Goal: Task Accomplishment & Management: Manage account settings

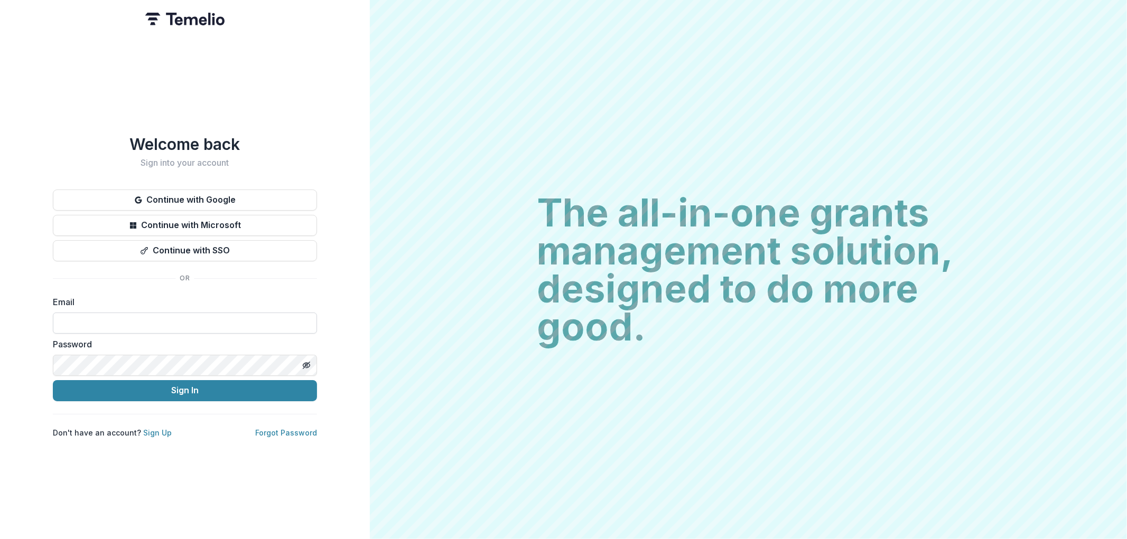
click at [139, 313] on input at bounding box center [185, 323] width 264 height 21
type input "**********"
click at [53, 380] on button "Sign In" at bounding box center [185, 390] width 264 height 21
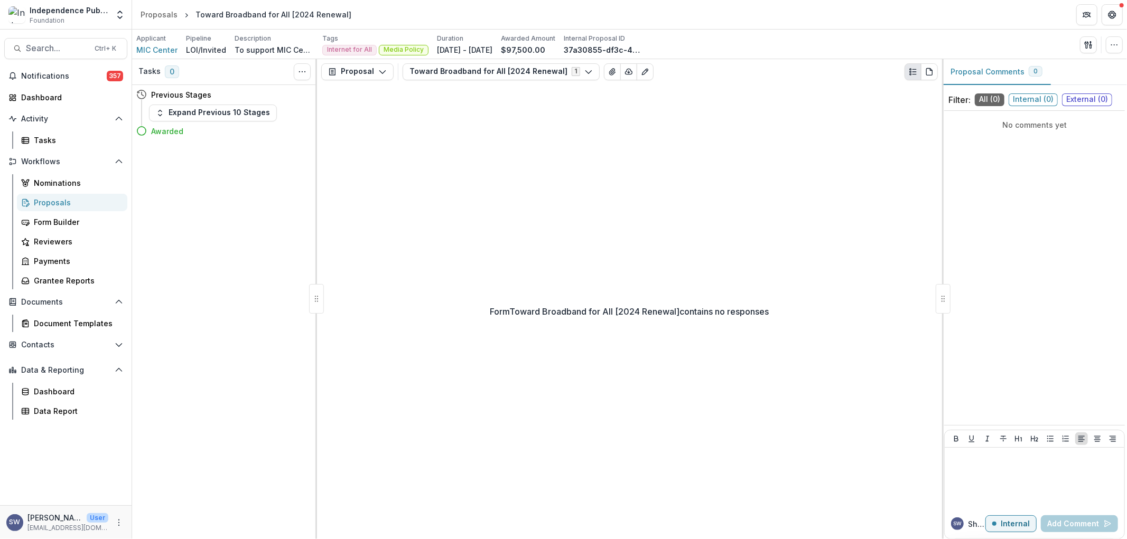
click at [66, 203] on div "Proposals" at bounding box center [76, 202] width 85 height 11
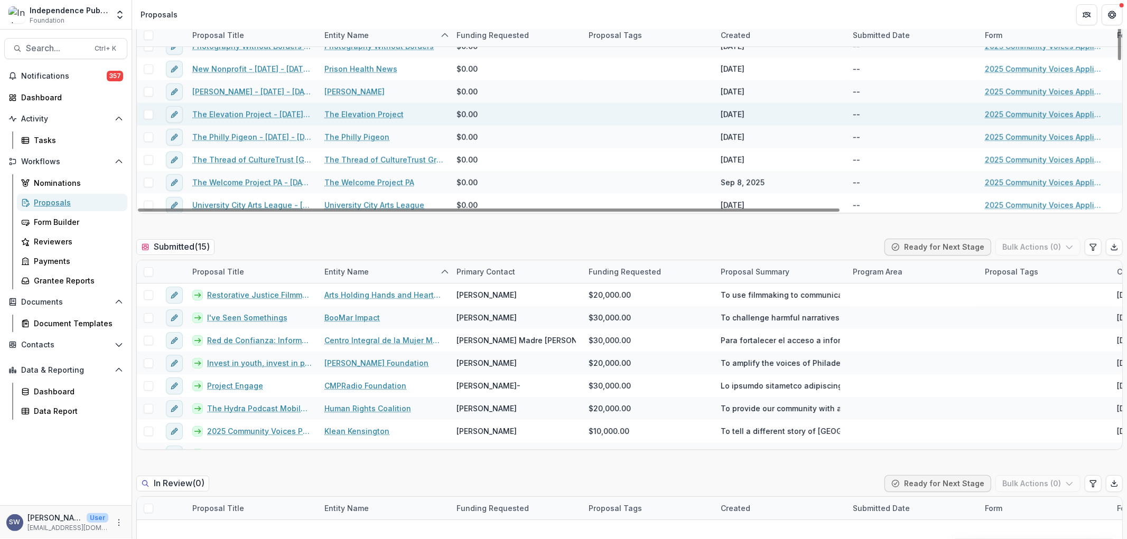
scroll to position [59, 0]
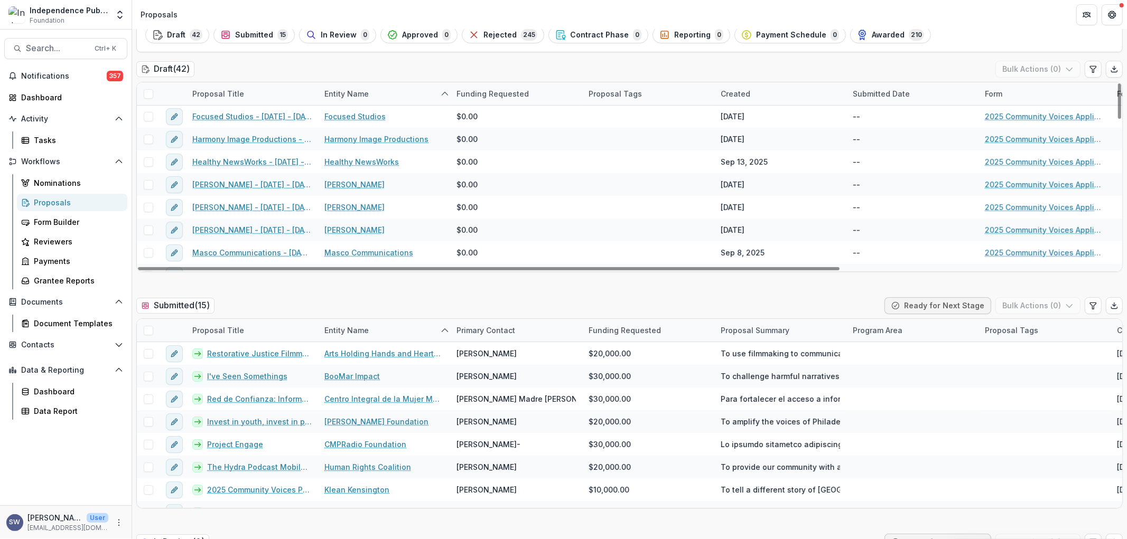
scroll to position [0, 0]
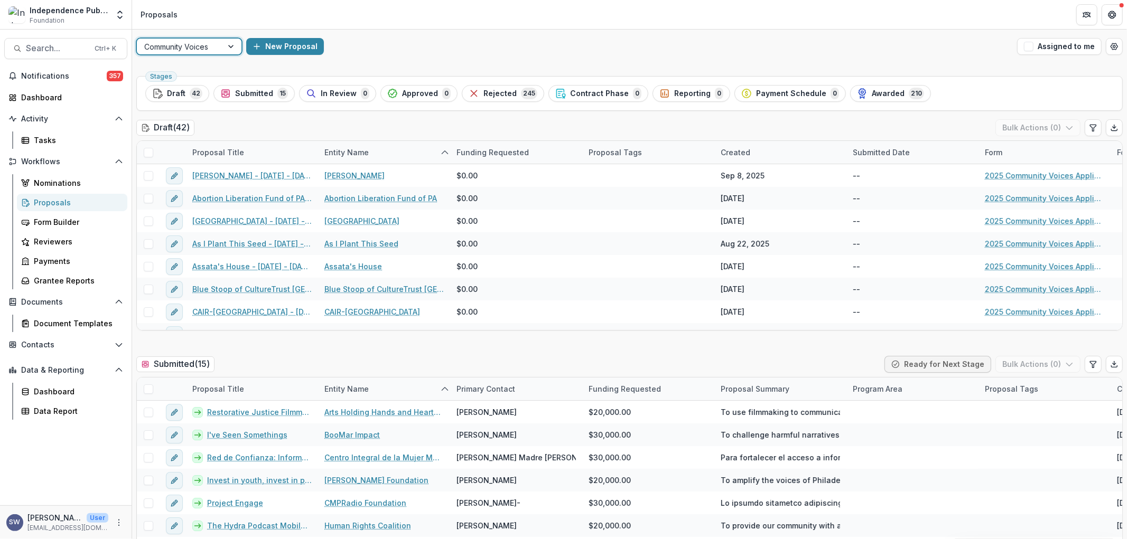
click at [213, 51] on div at bounding box center [179, 46] width 71 height 13
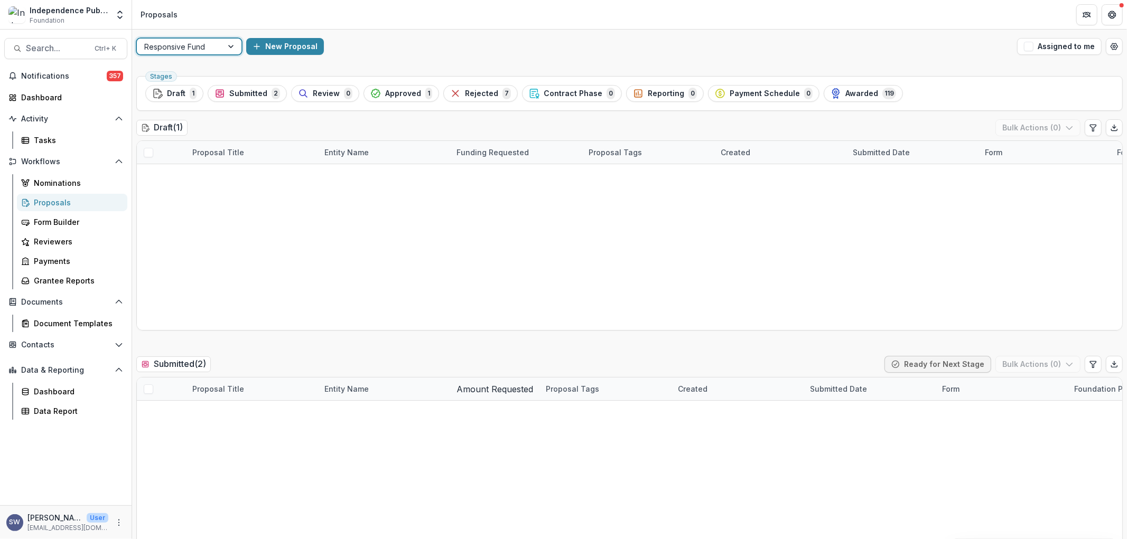
click at [203, 50] on div at bounding box center [179, 46] width 71 height 13
click at [202, 539] on div "Community Voices" at bounding box center [563, 545] width 1127 height 13
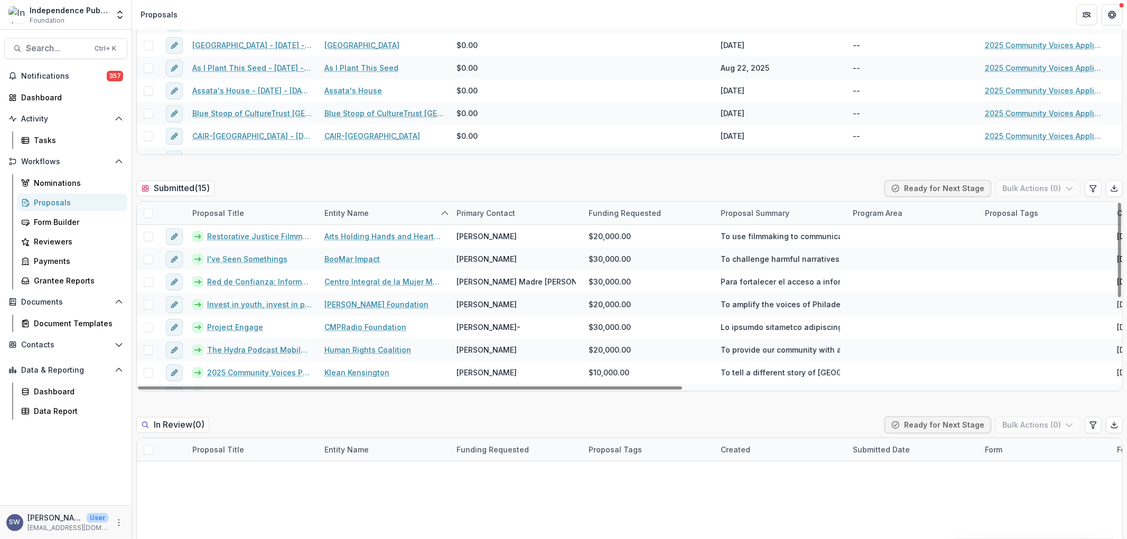
scroll to position [117, 0]
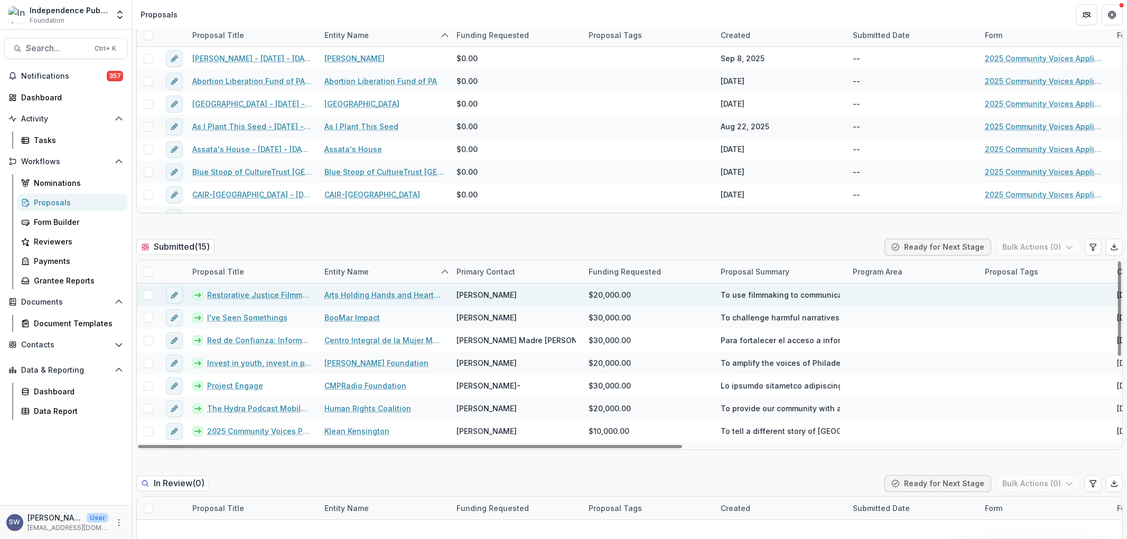
click at [265, 298] on link "Restorative Justice Filmmaking Program" at bounding box center [259, 295] width 105 height 11
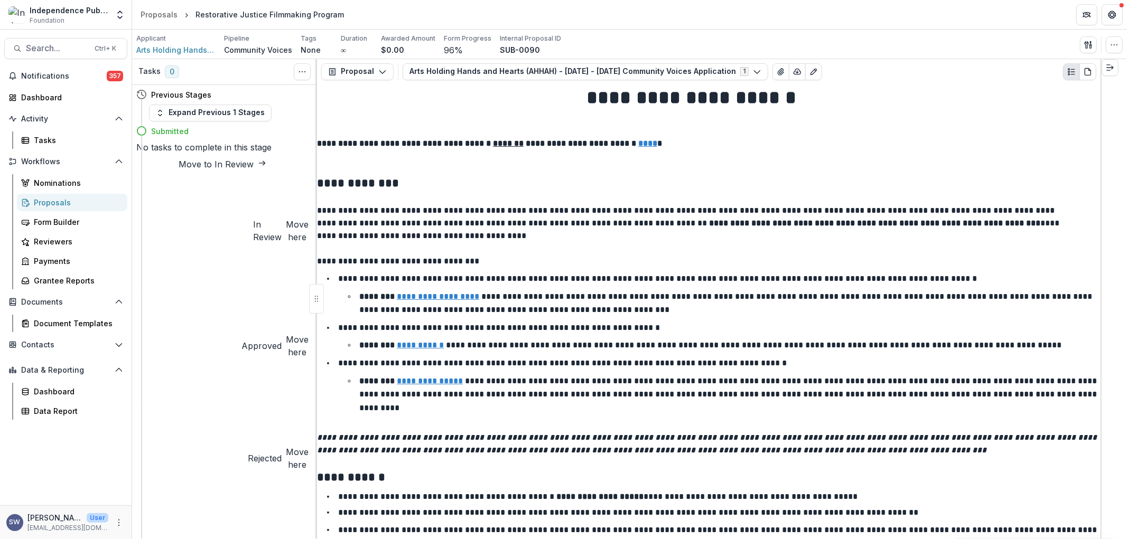
scroll to position [4372, 0]
click at [1113, 68] on line "Expand right" at bounding box center [1110, 68] width 6 height 0
click at [1113, 72] on icon "Expand right" at bounding box center [1110, 67] width 8 height 8
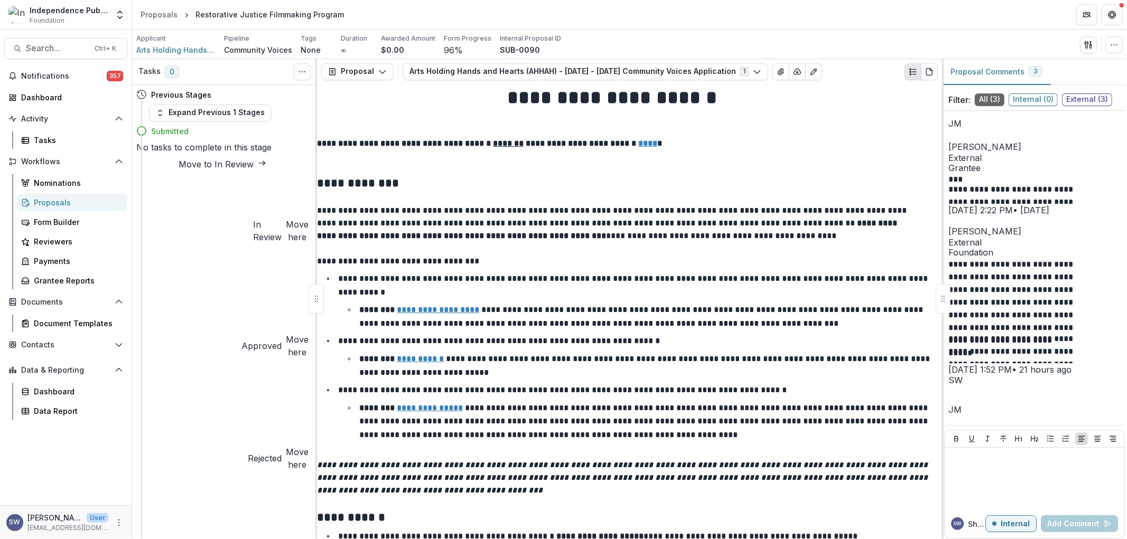
scroll to position [5479, 0]
drag, startPoint x: 834, startPoint y: 351, endPoint x: 669, endPoint y: 325, distance: 166.4
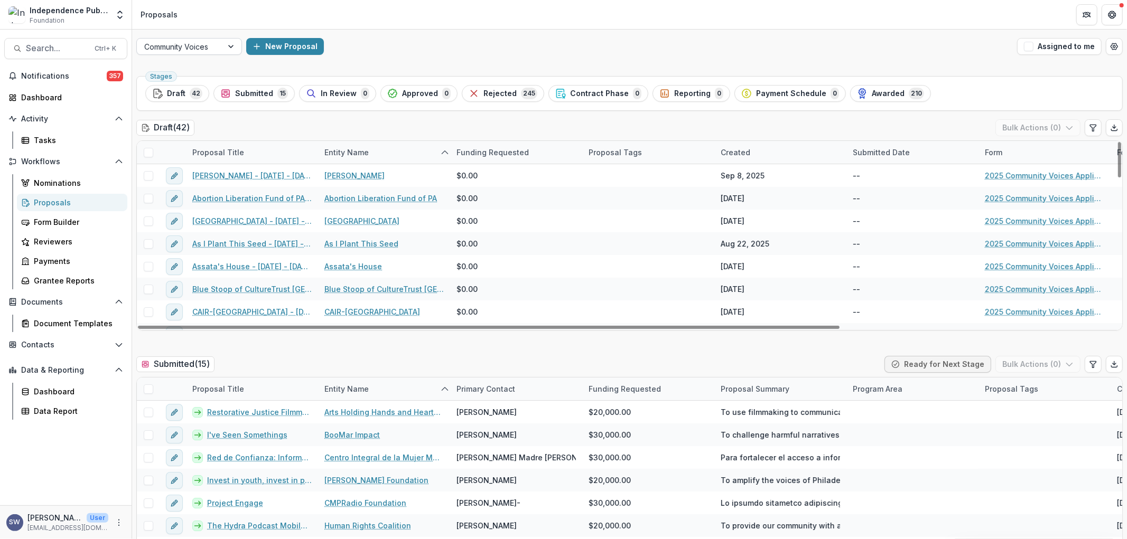
click at [206, 53] on div "Community Voices" at bounding box center [180, 46] width 86 height 15
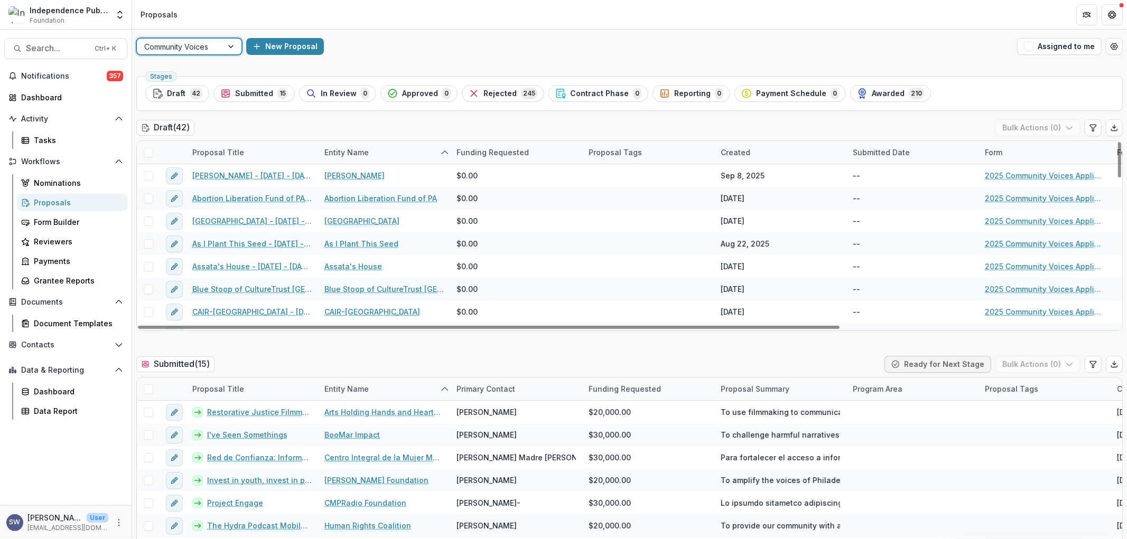
click at [178, 43] on div at bounding box center [179, 46] width 71 height 13
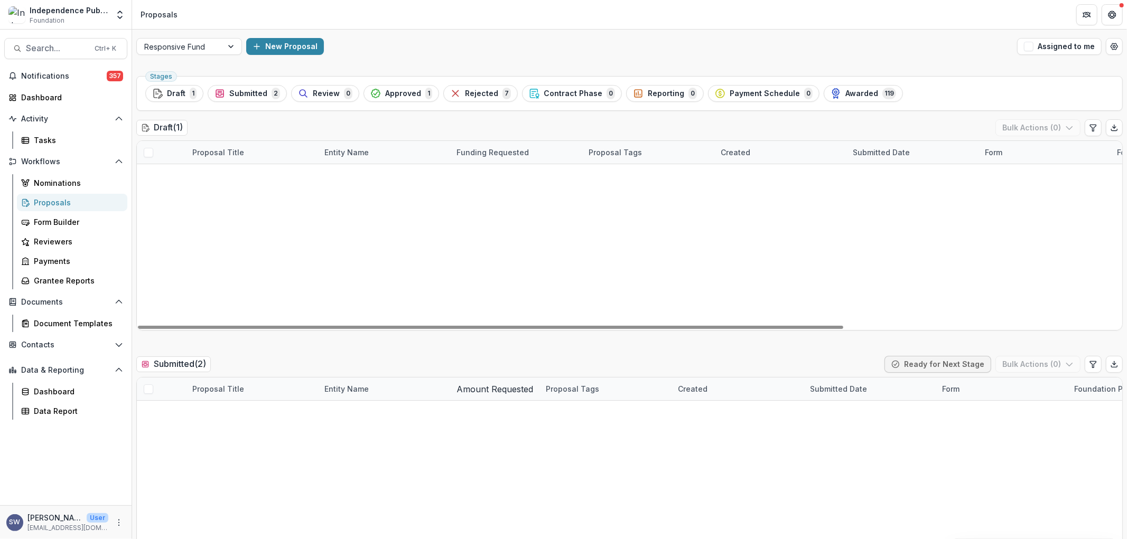
click at [604, 164] on div "Lavender Boy - 2025 - 2025 IPMF Responsive Funding Request Lavender Boy $0.00 R…" at bounding box center [629, 164] width 985 height 0
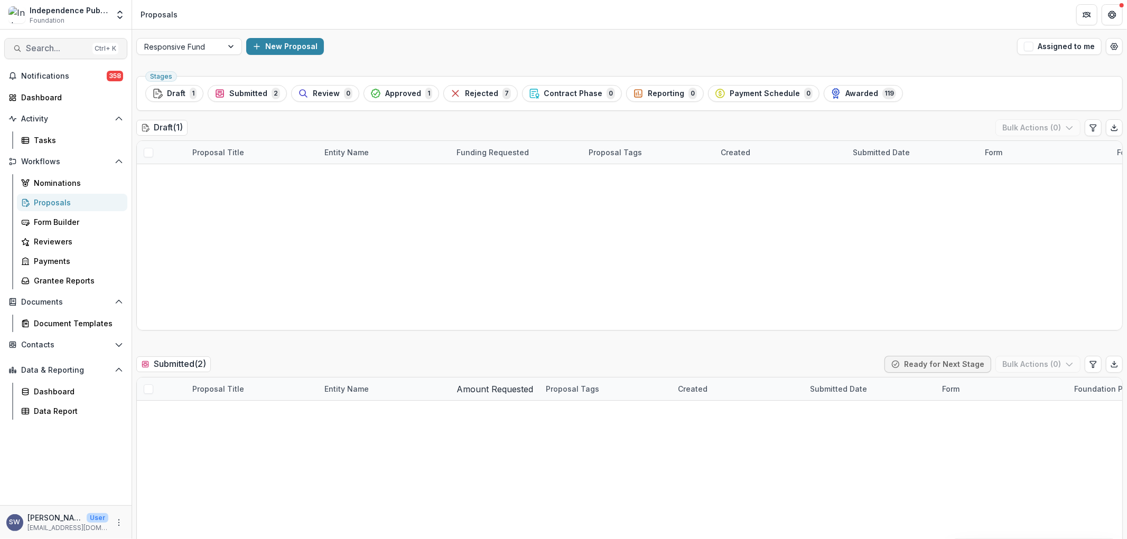
click at [59, 48] on span "Search..." at bounding box center [57, 48] width 62 height 10
type input "**********"
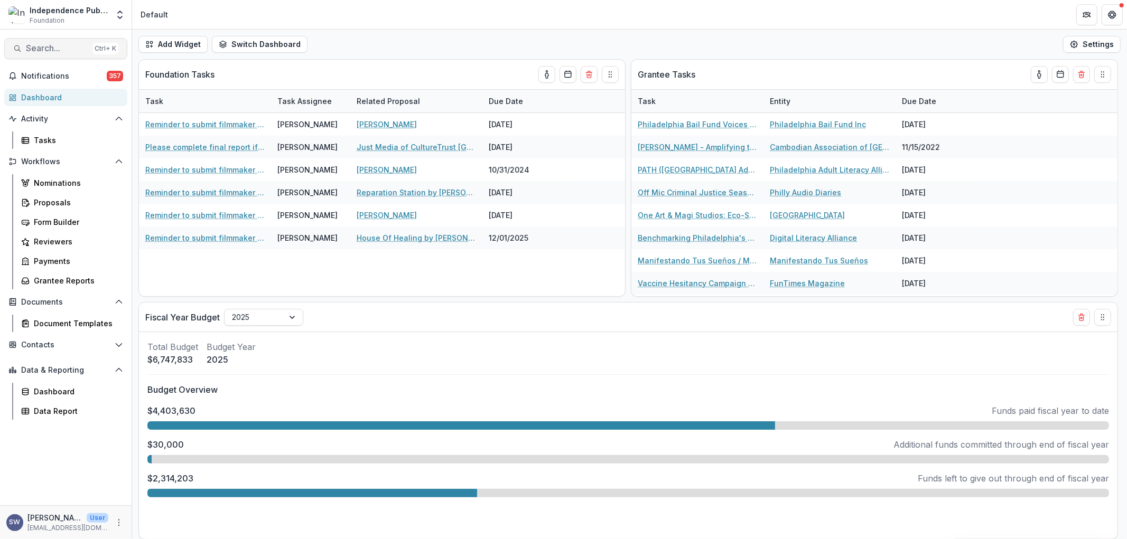
click at [58, 49] on span "Search..." at bounding box center [57, 48] width 62 height 10
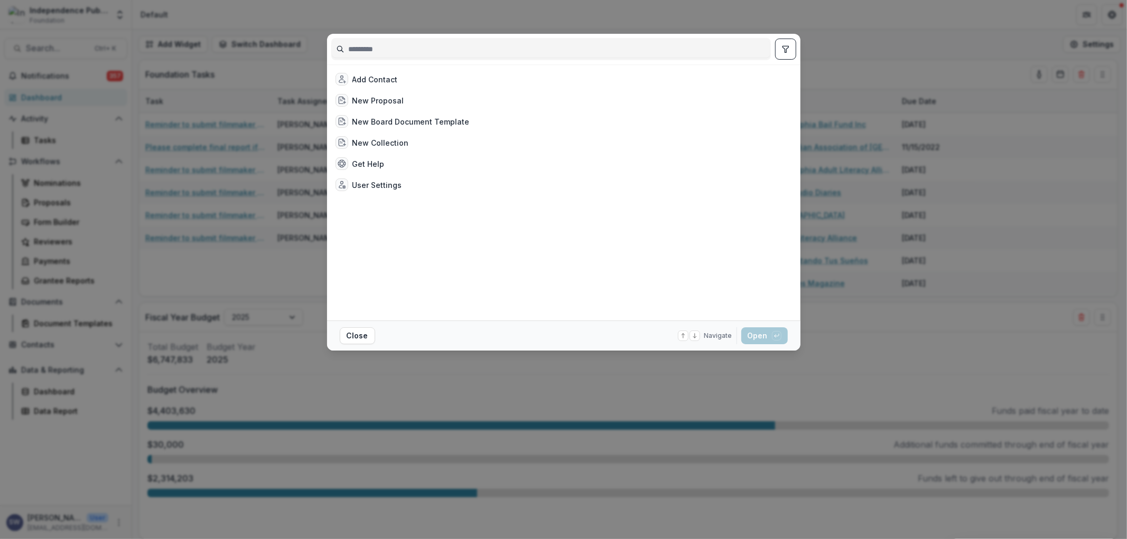
click at [398, 52] on input at bounding box center [551, 49] width 439 height 17
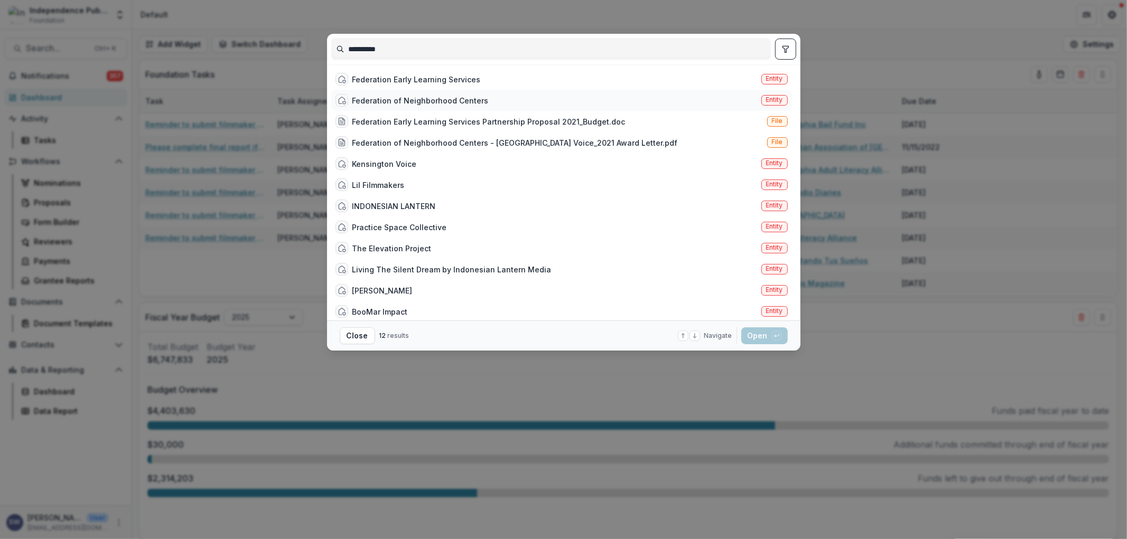
type input "**********"
click at [428, 104] on div "Federation of Neighborhood Centers" at bounding box center [420, 100] width 136 height 11
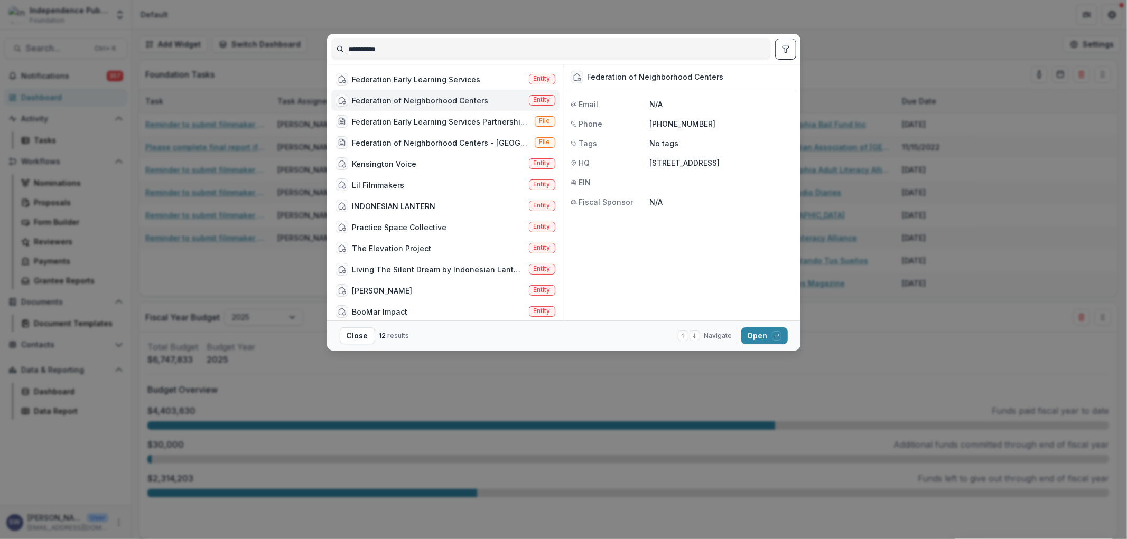
click at [428, 104] on div "Federation of Neighborhood Centers" at bounding box center [420, 100] width 136 height 11
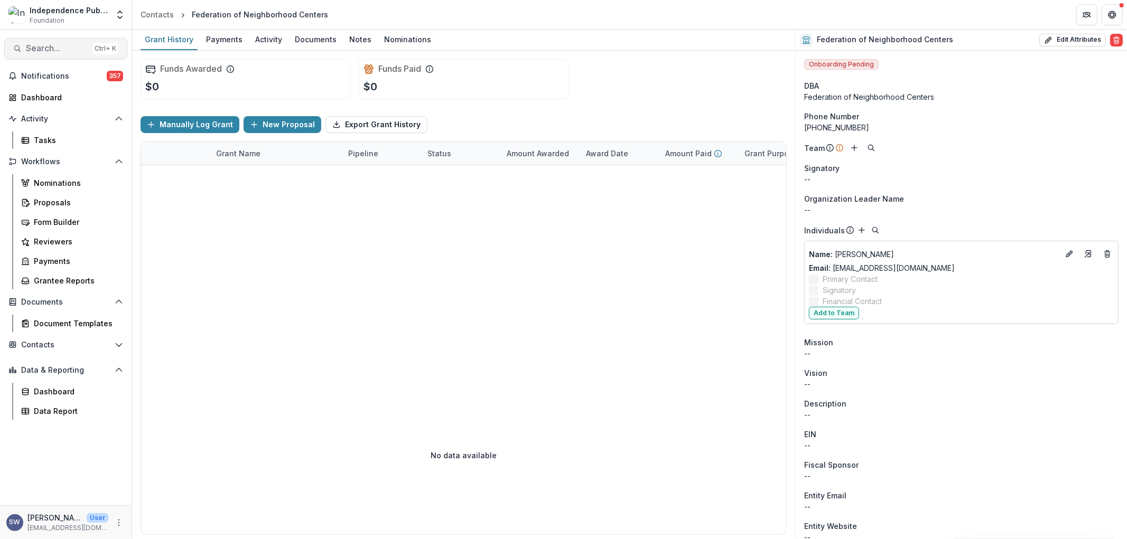
click at [70, 45] on span "Search..." at bounding box center [57, 48] width 62 height 10
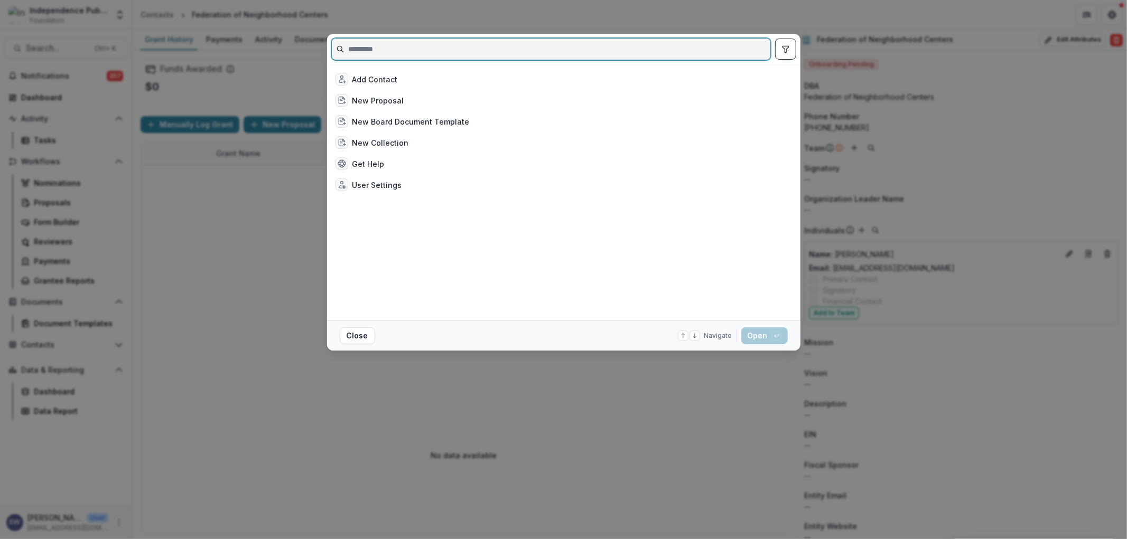
drag, startPoint x: 70, startPoint y: 45, endPoint x: 421, endPoint y: 41, distance: 351.4
click at [421, 41] on input at bounding box center [551, 49] width 439 height 17
paste input "**********"
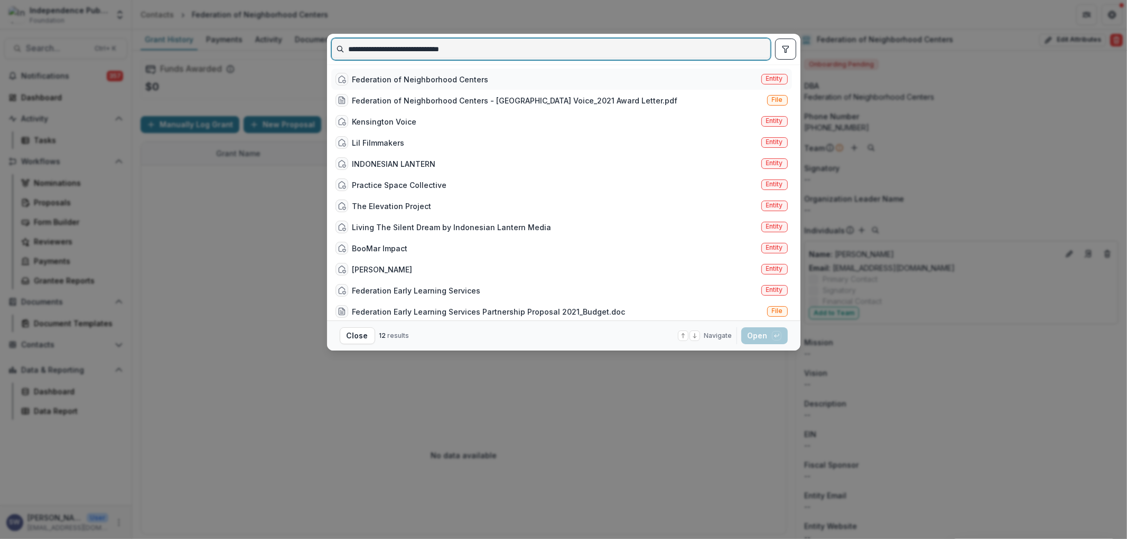
type input "**********"
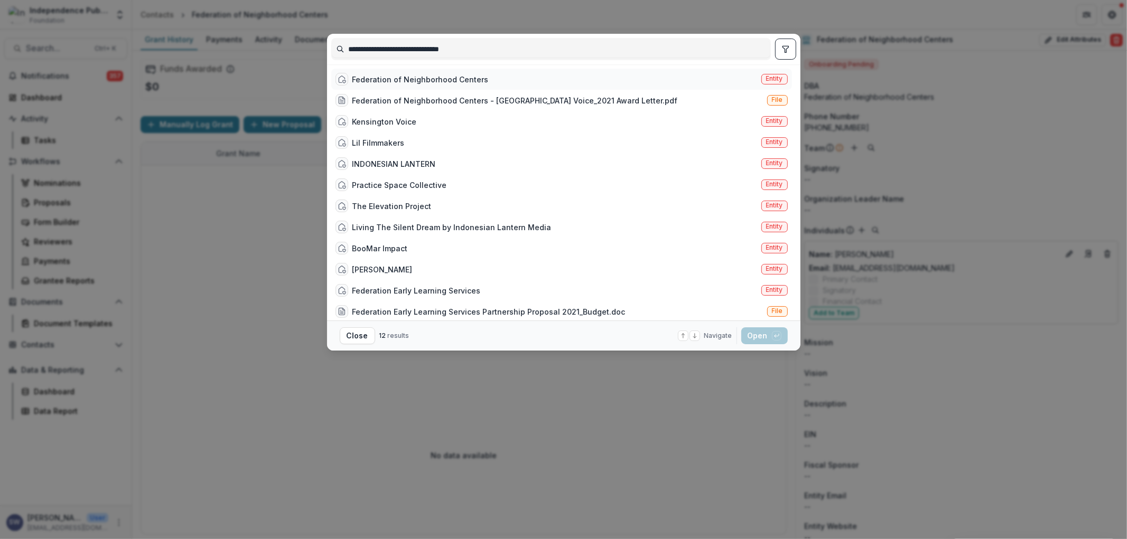
click at [425, 80] on div "Federation of Neighborhood Centers" at bounding box center [420, 79] width 136 height 11
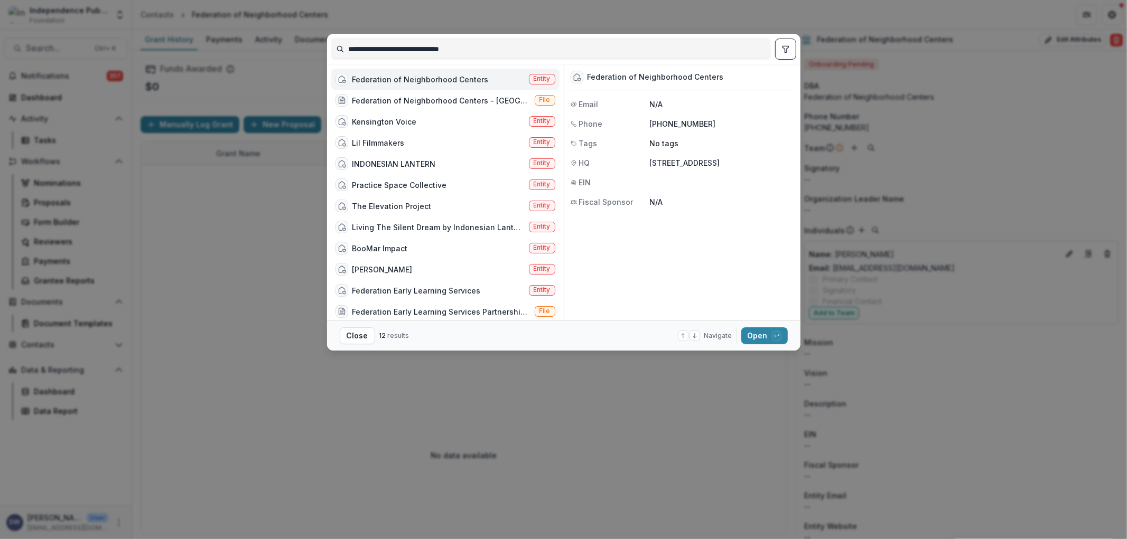
click at [425, 80] on div "Federation of Neighborhood Centers" at bounding box center [420, 79] width 136 height 11
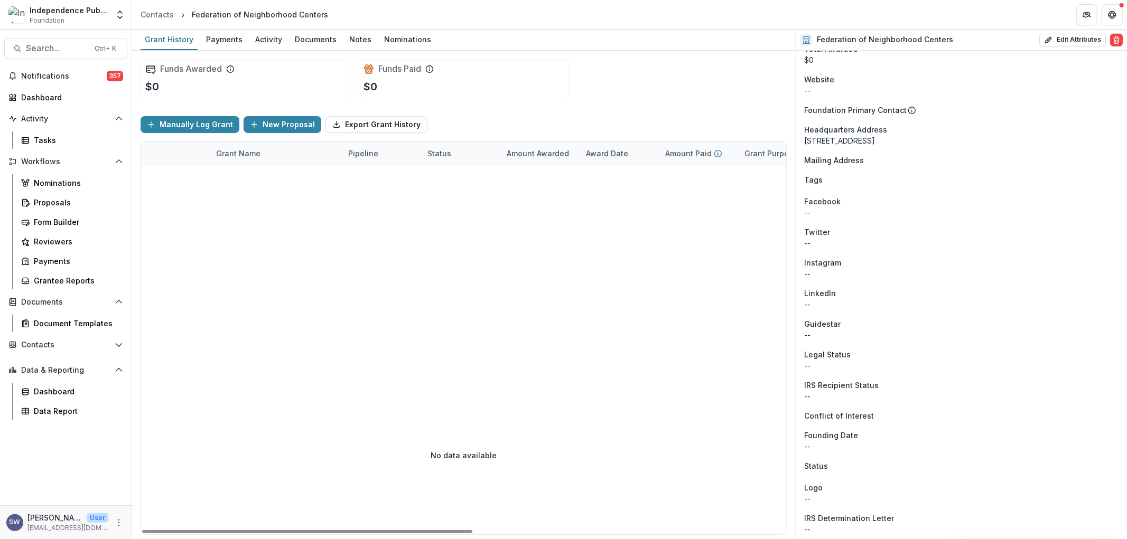
scroll to position [500, 0]
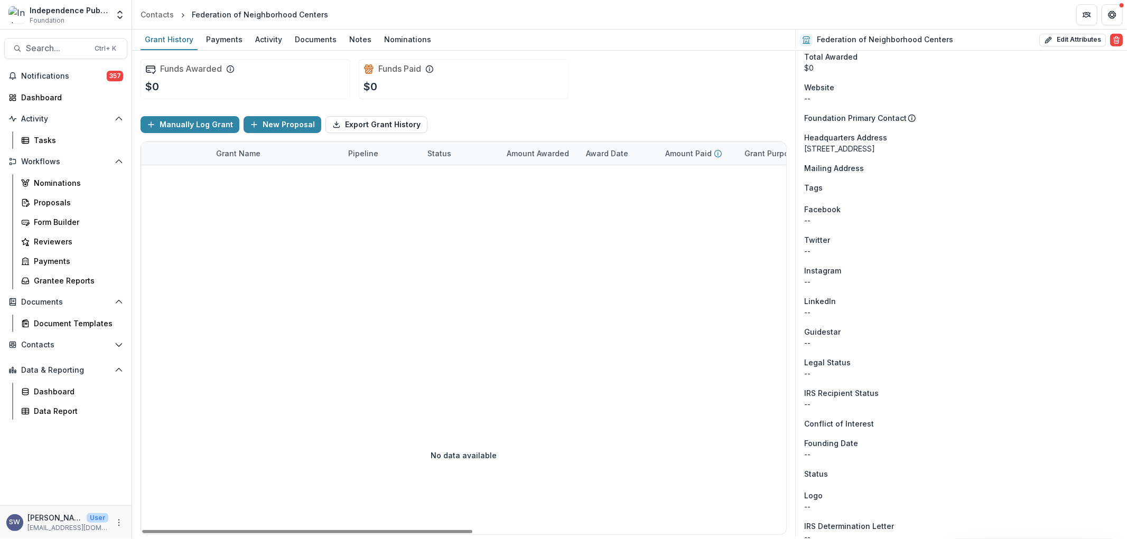
drag, startPoint x: 632, startPoint y: 103, endPoint x: 668, endPoint y: 23, distance: 87.5
click at [632, 103] on div "Funds Awarded $0 Funds Paid $0" at bounding box center [464, 79] width 646 height 57
click at [79, 224] on div "Form Builder" at bounding box center [76, 222] width 85 height 11
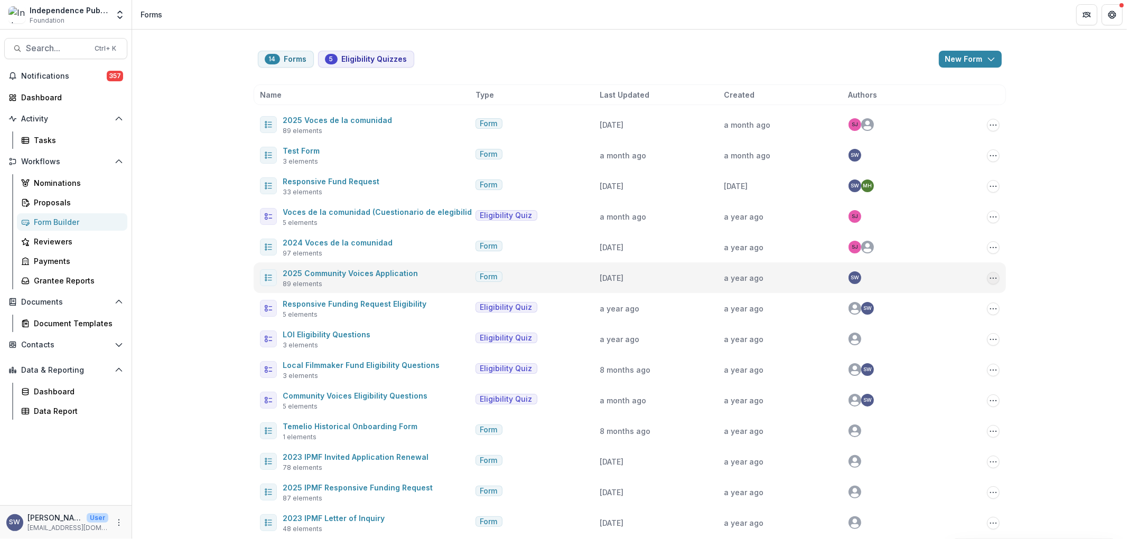
click at [993, 278] on circle "Options" at bounding box center [993, 278] width 1 height 1
click at [912, 319] on link "Edit" at bounding box center [938, 318] width 113 height 17
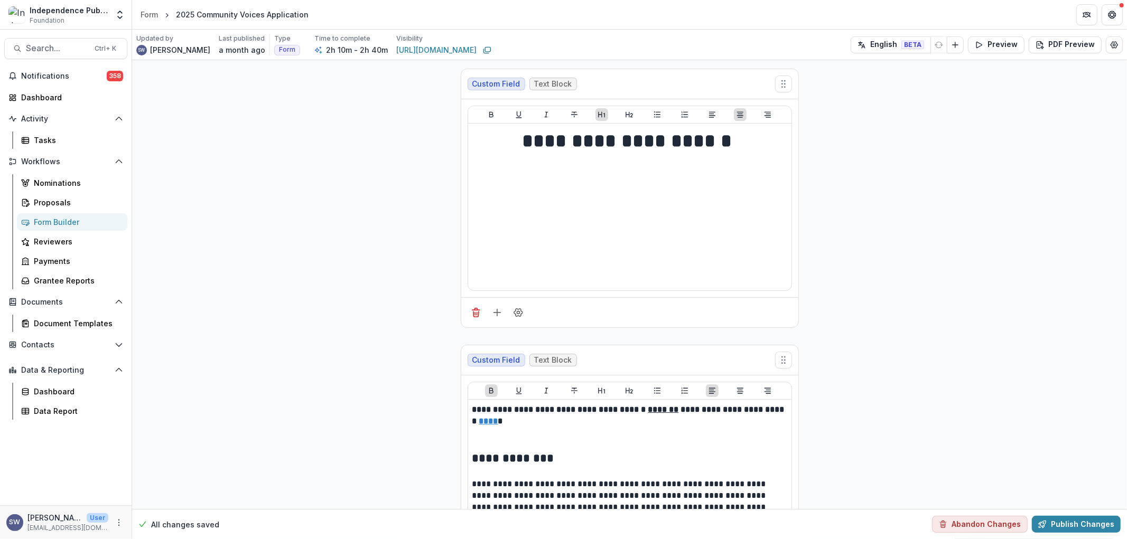
scroll to position [117, 0]
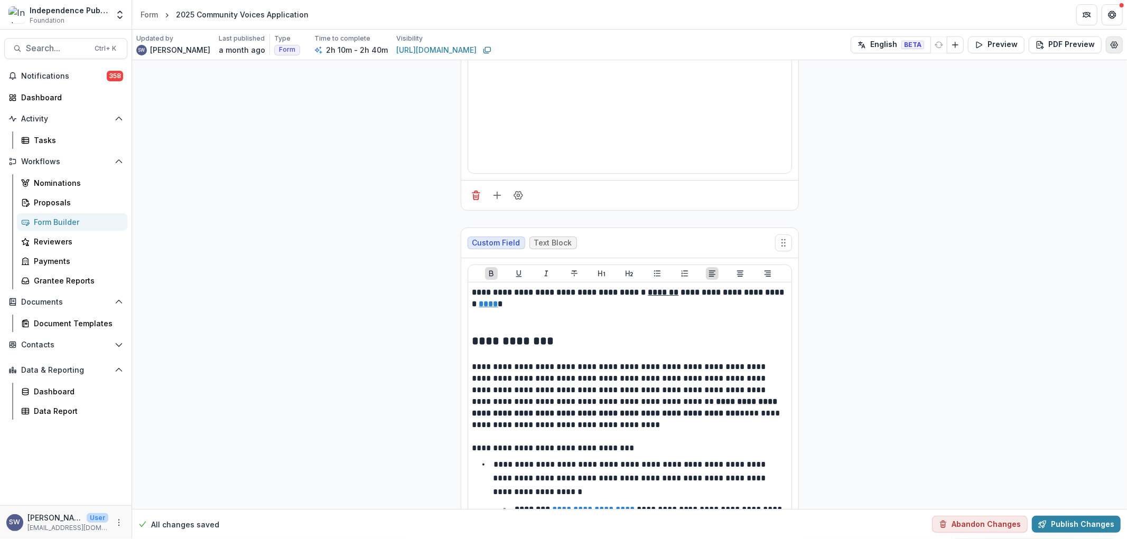
click at [1112, 46] on icon "Edit Form Settings" at bounding box center [1114, 45] width 8 height 8
click at [1113, 48] on icon "Edit Form Settings" at bounding box center [1114, 45] width 7 height 6
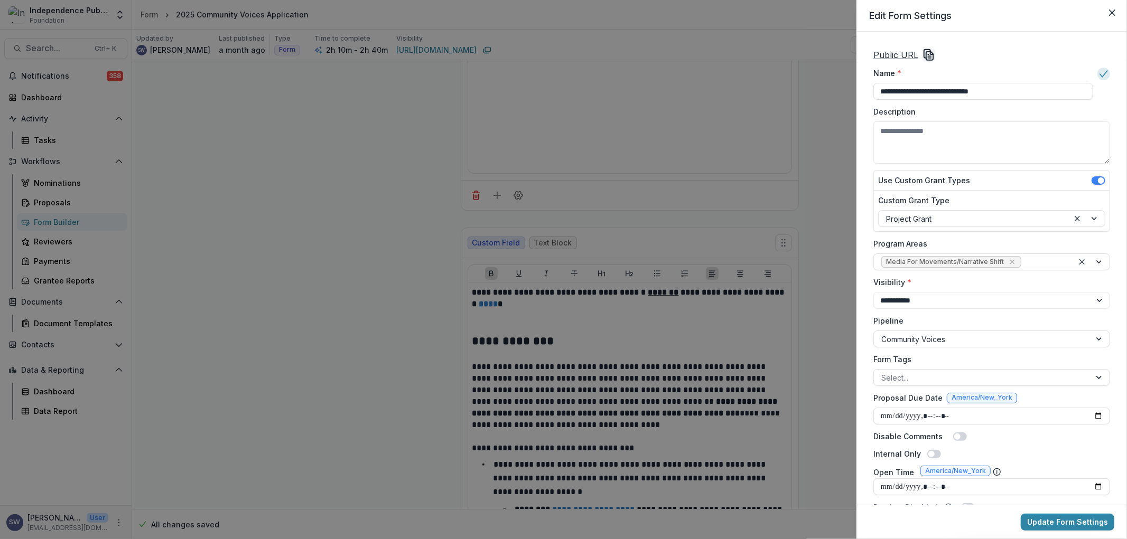
scroll to position [176, 0]
